Goal: Feedback & Contribution: Contribute content

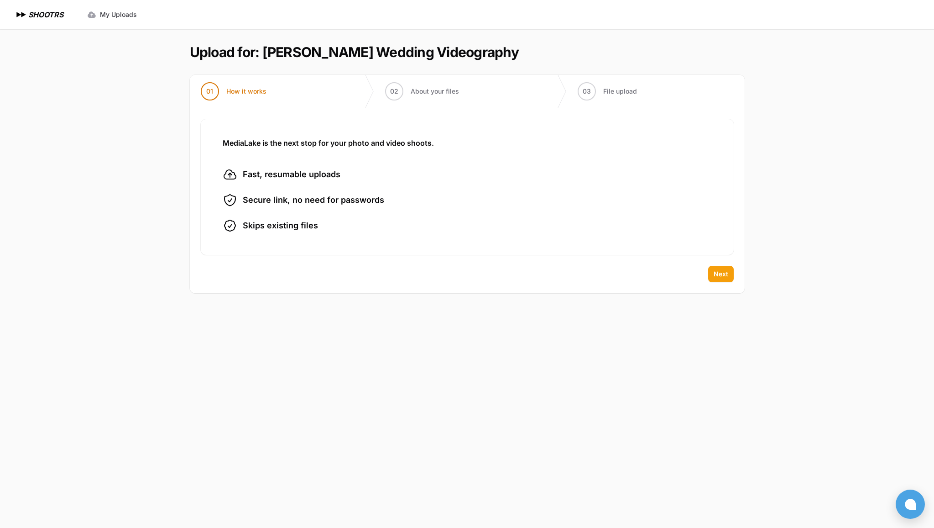
click at [722, 274] on span "Next" at bounding box center [721, 273] width 15 height 9
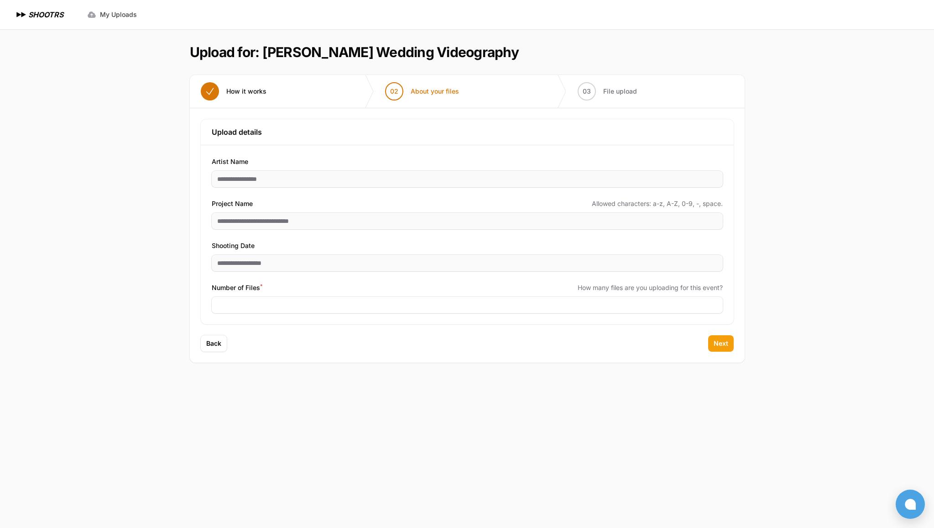
click at [717, 342] on span "Next" at bounding box center [721, 343] width 15 height 9
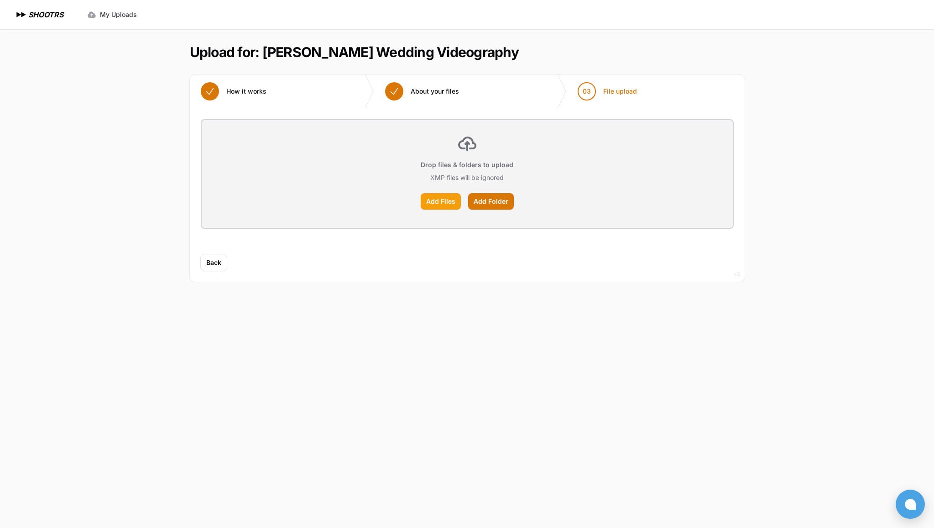
click at [442, 200] on label "Add Files" at bounding box center [441, 201] width 40 height 16
click at [0, 0] on input "Add Files" at bounding box center [0, 0] width 0 height 0
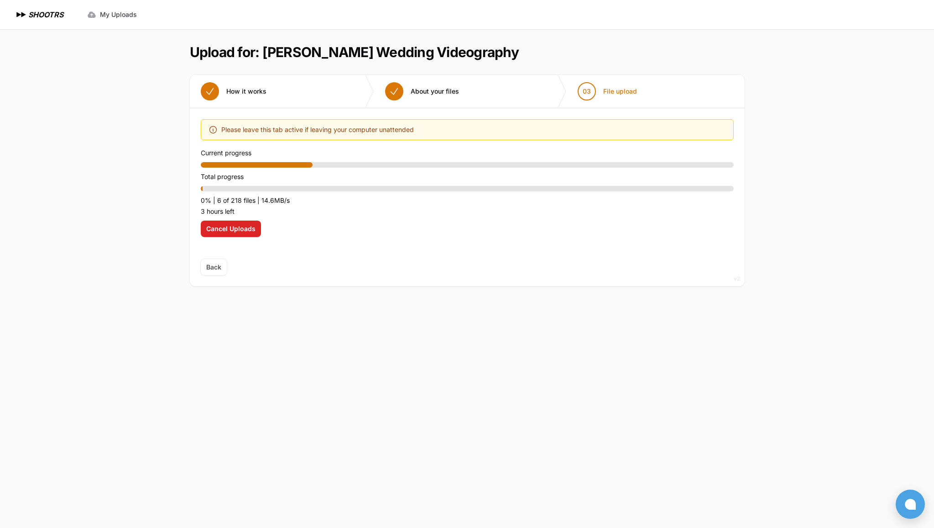
click at [228, 230] on span "Cancel Uploads" at bounding box center [230, 228] width 49 height 9
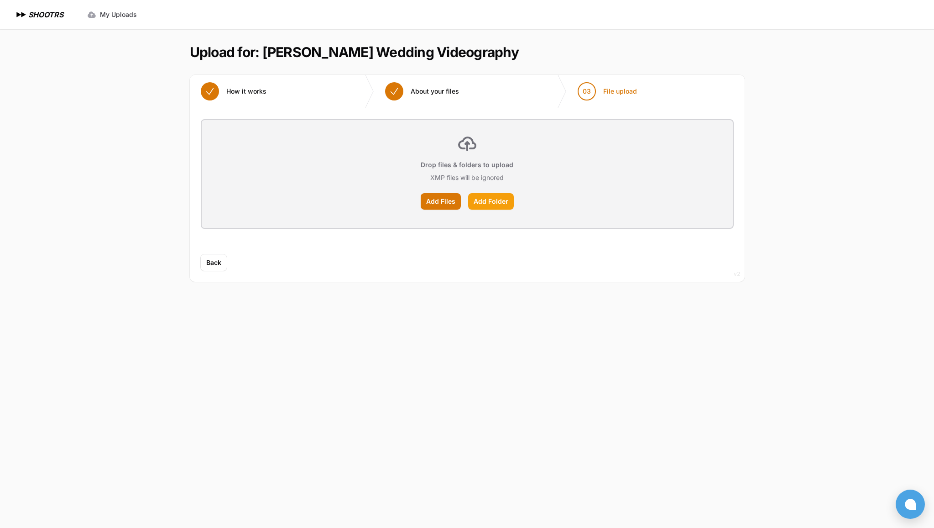
click at [489, 203] on label "Add Folder" at bounding box center [491, 201] width 46 height 16
click at [0, 0] on input "Add Folder" at bounding box center [0, 0] width 0 height 0
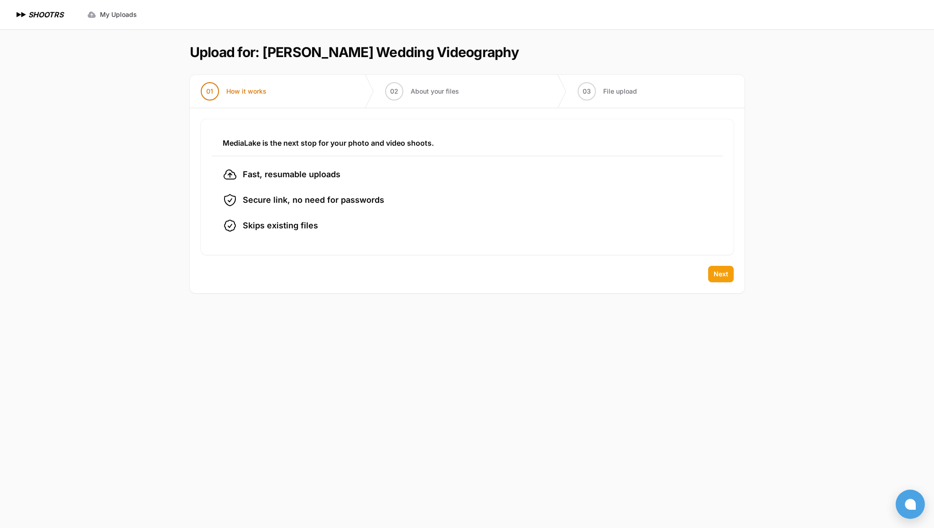
click at [721, 276] on span "Next" at bounding box center [721, 273] width 15 height 9
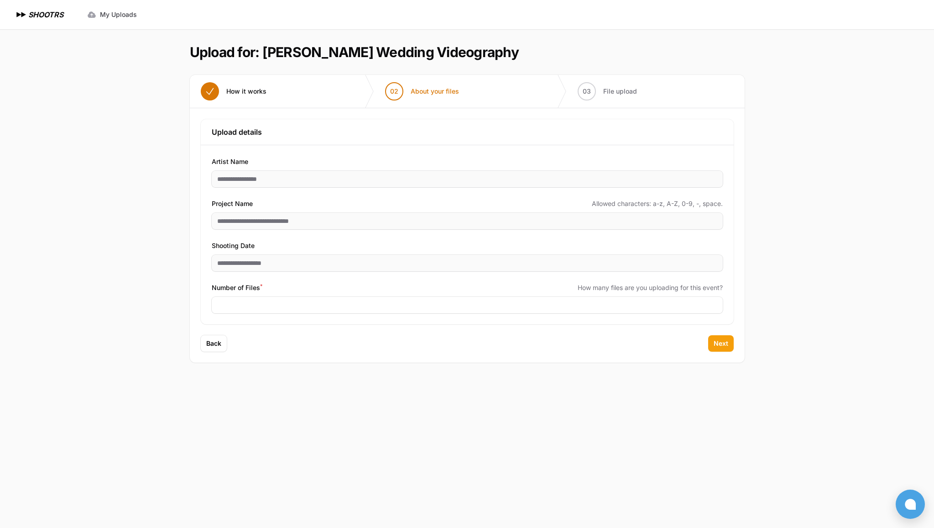
click at [728, 345] on button "Next" at bounding box center [721, 343] width 26 height 16
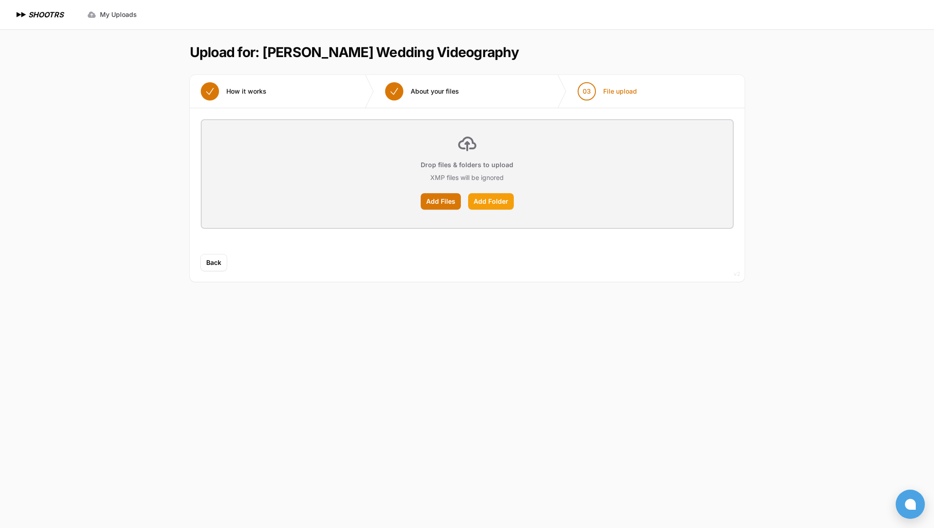
click at [491, 203] on label "Add Folder" at bounding box center [491, 201] width 46 height 16
click at [0, 0] on input "Add Folder" at bounding box center [0, 0] width 0 height 0
